Goal: Information Seeking & Learning: Find specific fact

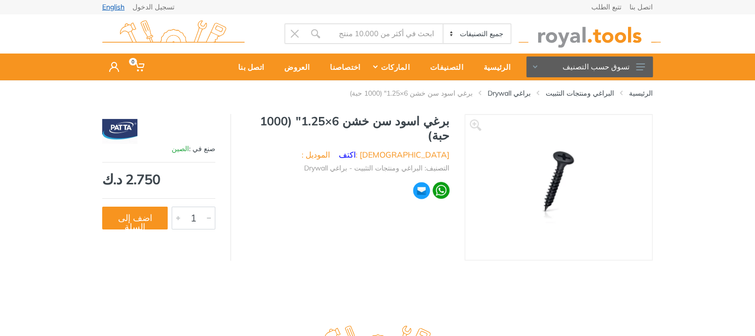
click at [108, 8] on link "English" at bounding box center [113, 6] width 22 height 7
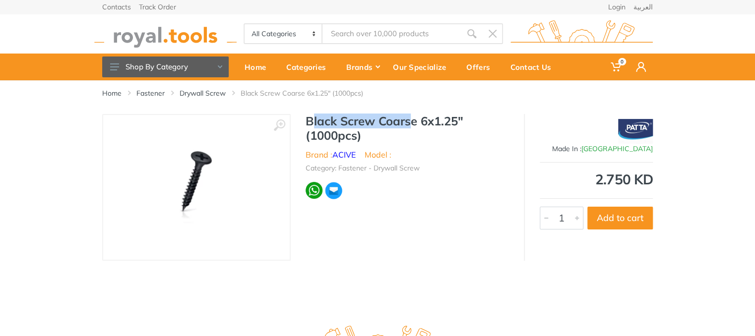
drag, startPoint x: 313, startPoint y: 120, endPoint x: 413, endPoint y: 126, distance: 100.9
click at [413, 126] on h1 "Black Screw Coarse 6x1.25" (1000pcs)" at bounding box center [407, 128] width 203 height 29
drag, startPoint x: 342, startPoint y: 120, endPoint x: 417, endPoint y: 123, distance: 75.0
click at [417, 123] on h1 "Black Screw Coarse 6x1.25" (1000pcs)" at bounding box center [407, 128] width 203 height 29
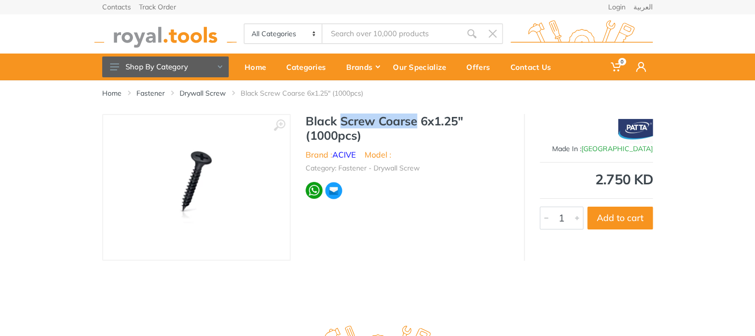
copy h1 "Screw Coarse"
